Goal: Information Seeking & Learning: Find specific fact

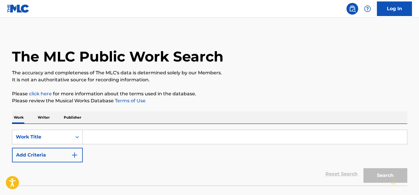
click at [88, 133] on input "Search Form" at bounding box center [245, 137] width 324 height 14
click at [88, 136] on input "Search Form" at bounding box center [245, 137] width 324 height 14
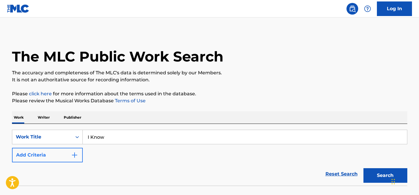
type input "I Know"
click at [58, 150] on button "Add Criteria" at bounding box center [47, 155] width 71 height 15
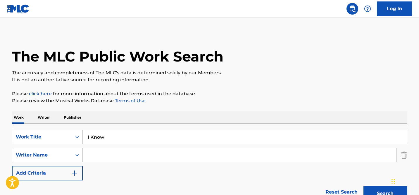
click at [120, 148] on input "Search Form" at bounding box center [239, 155] width 313 height 14
click at [363, 187] on button "Search" at bounding box center [385, 194] width 44 height 15
click at [89, 155] on input "Donald" at bounding box center [239, 155] width 313 height 14
type input "Rommel Donald"
click at [363, 187] on button "Search" at bounding box center [385, 194] width 44 height 15
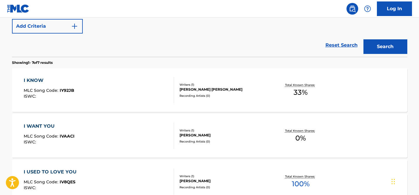
scroll to position [152, 0]
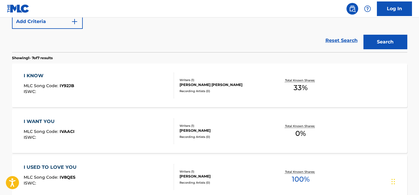
click at [147, 76] on div "I KNOW MLC Song Code : IY92JB ISWC :" at bounding box center [99, 85] width 150 height 26
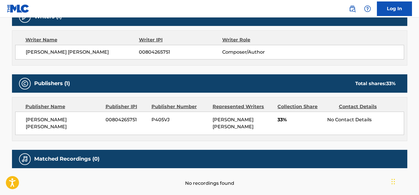
scroll to position [199, 0]
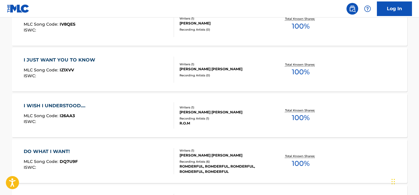
scroll to position [306, 0]
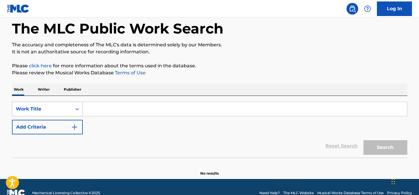
click at [69, 117] on div "Work Title" at bounding box center [47, 109] width 71 height 15
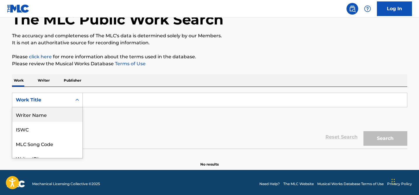
click at [54, 116] on div "Writer Name" at bounding box center [47, 115] width 70 height 15
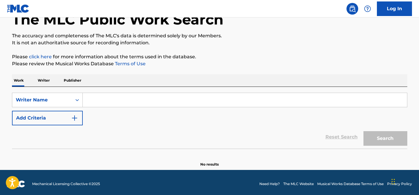
click at [108, 100] on input "Search Form" at bounding box center [245, 100] width 324 height 14
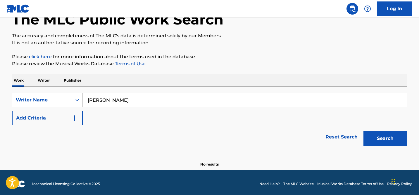
type input "[PERSON_NAME]"
click at [363, 131] on button "Search" at bounding box center [385, 138] width 44 height 15
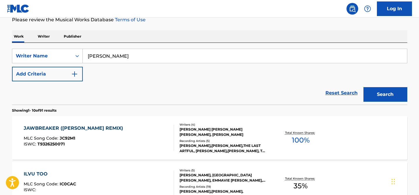
scroll to position [109, 0]
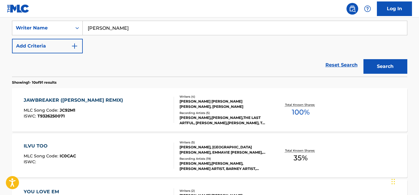
click at [116, 112] on div "JAWBREAKER ([PERSON_NAME] REMIX) MLC Song Code : JC92M1 ISWC : T9326250071" at bounding box center [99, 110] width 150 height 26
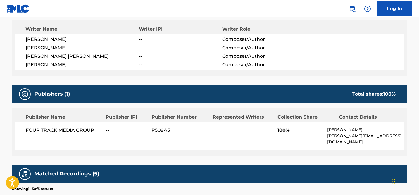
scroll to position [186, 0]
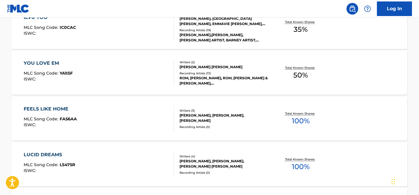
scroll to position [239, 0]
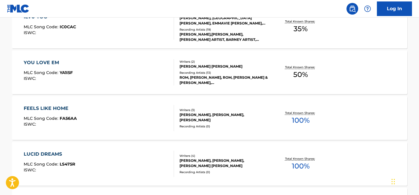
click at [111, 109] on div "FEELS LIKE HOME MLC Song Code : FA56AA ISWC :" at bounding box center [99, 118] width 150 height 26
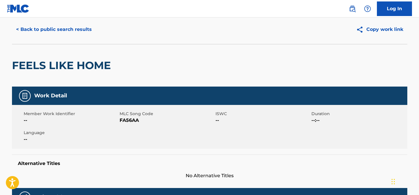
scroll to position [17, 0]
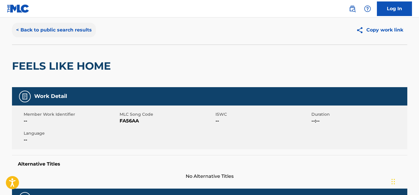
click at [64, 31] on button "< Back to public search results" at bounding box center [54, 30] width 84 height 15
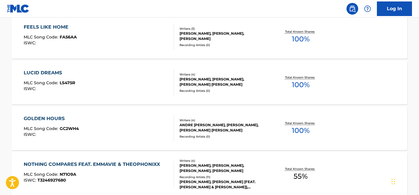
scroll to position [321, 0]
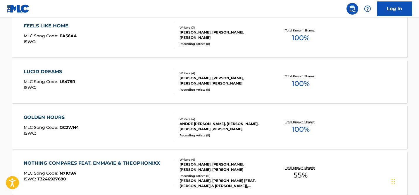
click at [152, 77] on div "LUCID DREAMS MLC Song Code : LS475R ISWC :" at bounding box center [99, 81] width 150 height 26
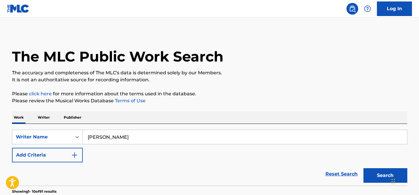
click at [121, 137] on input "[PERSON_NAME]" at bounding box center [245, 137] width 324 height 14
paste input "Kortney [PERSON_NAME]"
type input "Kortney [PERSON_NAME]"
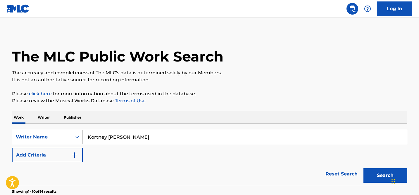
click at [363, 169] on button "Search" at bounding box center [385, 176] width 44 height 15
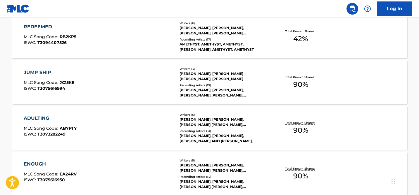
scroll to position [367, 0]
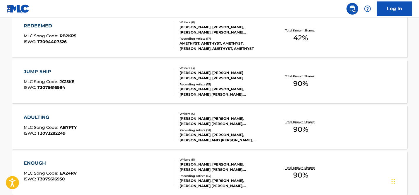
click at [242, 79] on div "[PERSON_NAME], [PERSON_NAME] [PERSON_NAME], [PERSON_NAME]" at bounding box center [223, 75] width 88 height 11
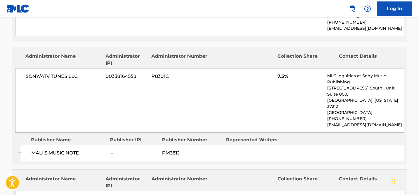
scroll to position [321, 0]
